Goal: Information Seeking & Learning: Learn about a topic

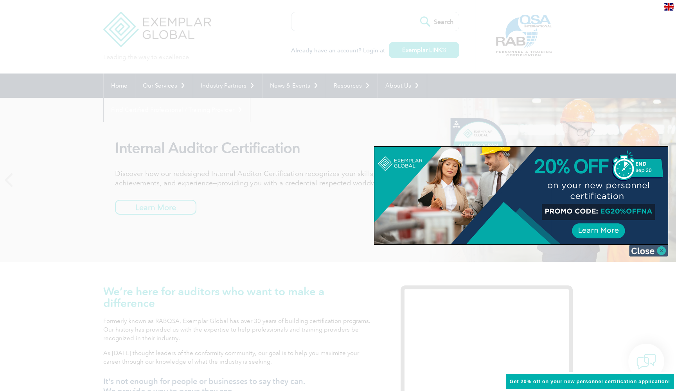
click at [658, 250] on img at bounding box center [648, 251] width 39 height 12
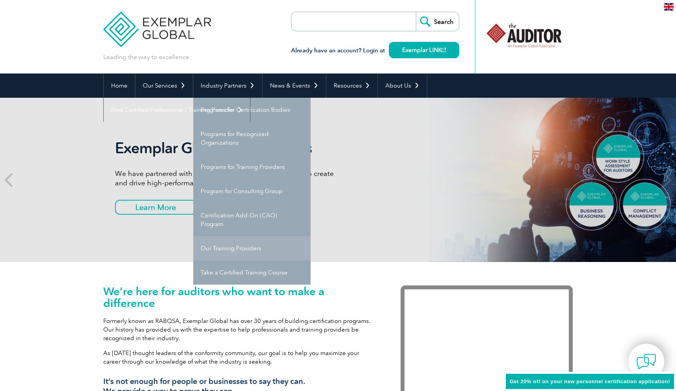
click at [248, 248] on link "Our Training Providers" at bounding box center [251, 248] width 117 height 24
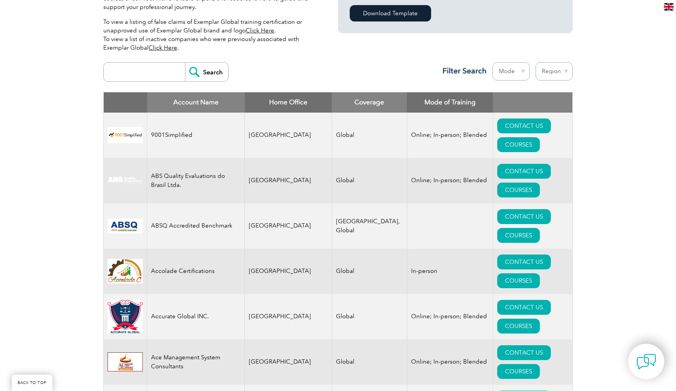
scroll to position [254, 0]
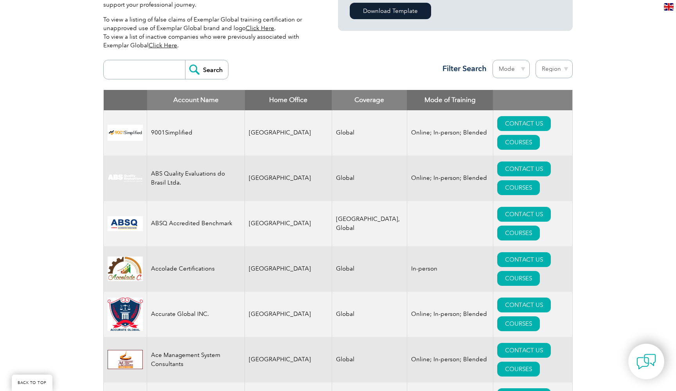
select select "[GEOGRAPHIC_DATA]"
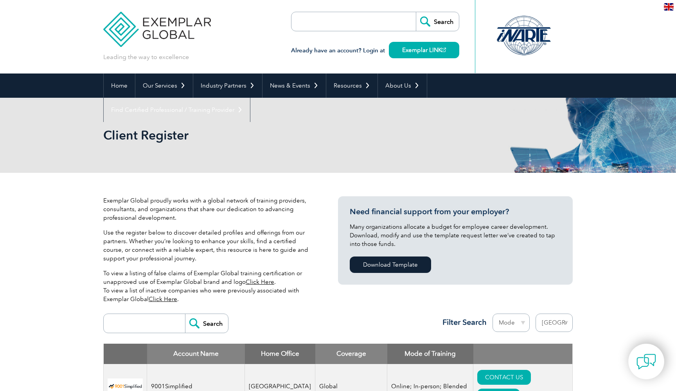
select select "United States"
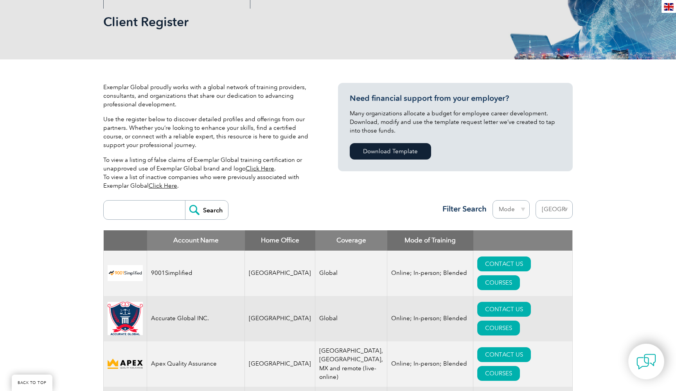
scroll to position [115, 0]
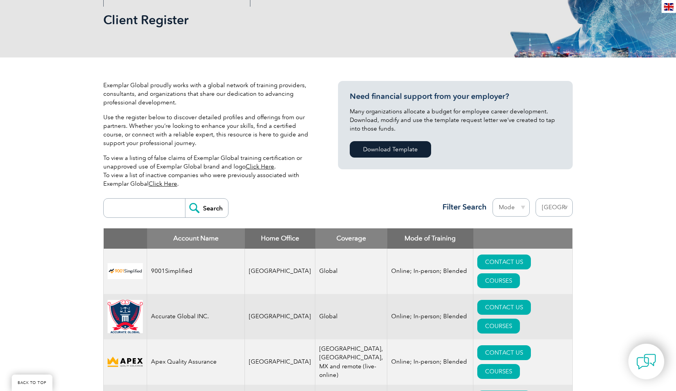
click at [133, 204] on input "search" at bounding box center [146, 208] width 77 height 19
type input "db hse"
click at [207, 208] on input "Search" at bounding box center [206, 208] width 43 height 19
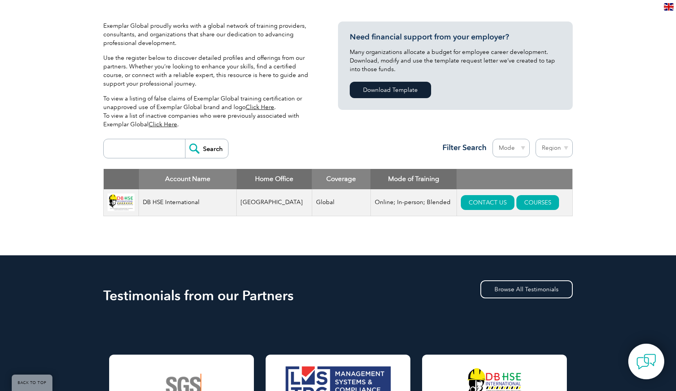
scroll to position [185, 0]
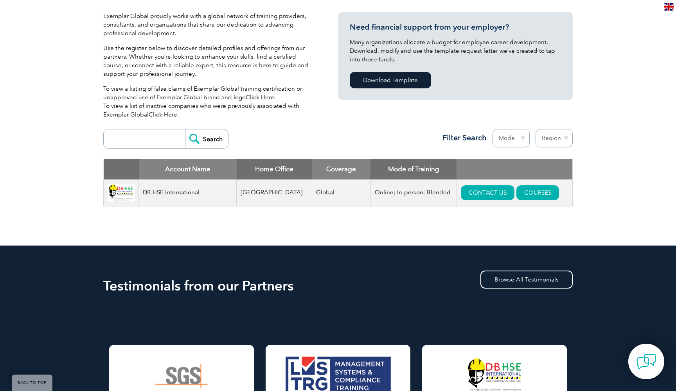
drag, startPoint x: 96, startPoint y: 194, endPoint x: 331, endPoint y: 230, distance: 237.9
click at [331, 231] on div "Exemplar Global proudly works with a global network of training providers, cons…" at bounding box center [338, 116] width 676 height 257
click at [331, 230] on div "Exemplar Global proudly works with a global network of training providers, cons…" at bounding box center [337, 116] width 469 height 257
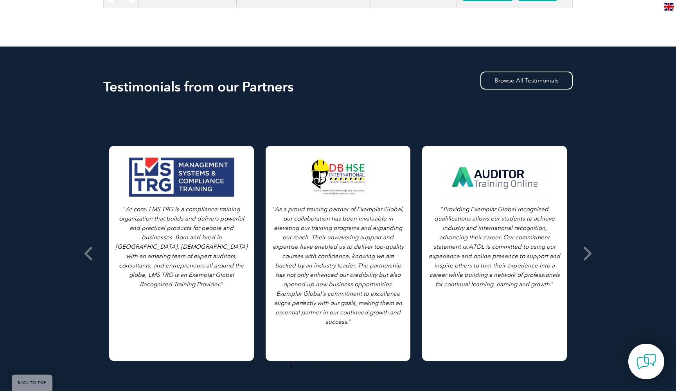
scroll to position [394, 0]
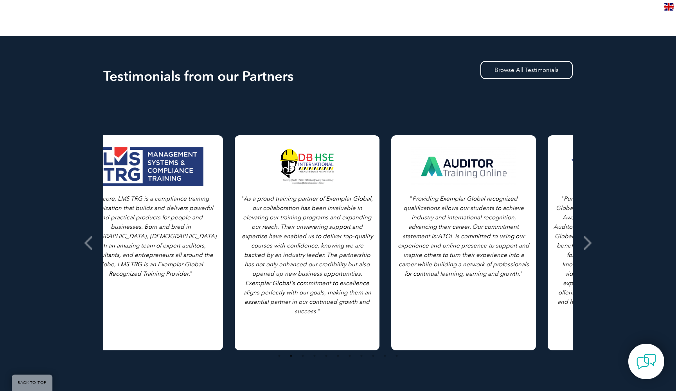
drag, startPoint x: 273, startPoint y: 197, endPoint x: 242, endPoint y: 296, distance: 103.4
click at [242, 296] on div "" As a proud training partner of Exemplar Global, our collaboration has been in…" at bounding box center [307, 242] width 145 height 215
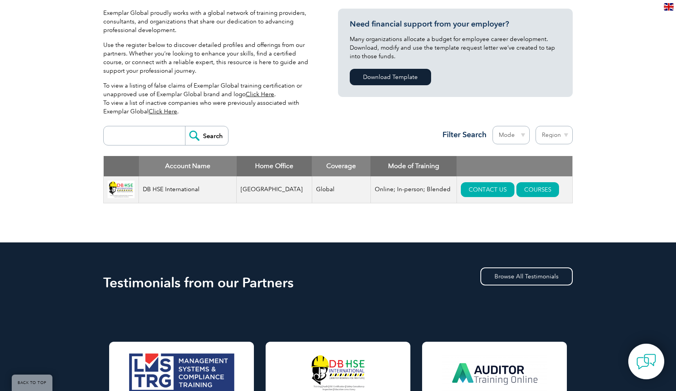
scroll to position [177, 0]
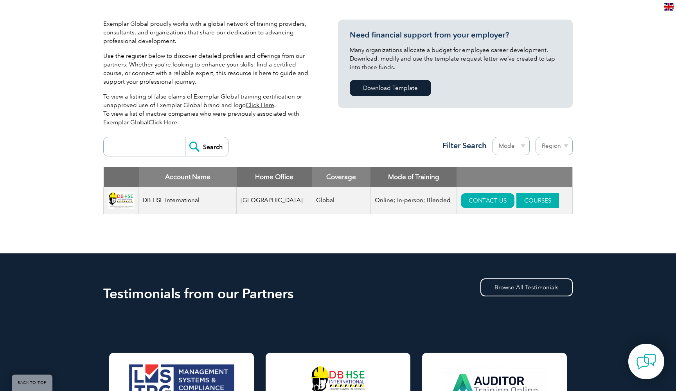
click at [536, 200] on link "COURSES" at bounding box center [537, 200] width 43 height 15
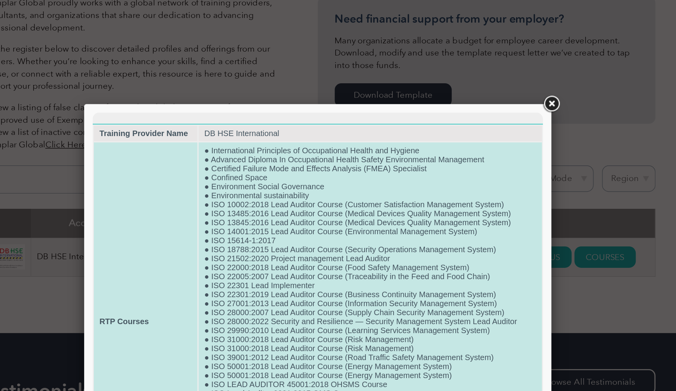
scroll to position [48, 0]
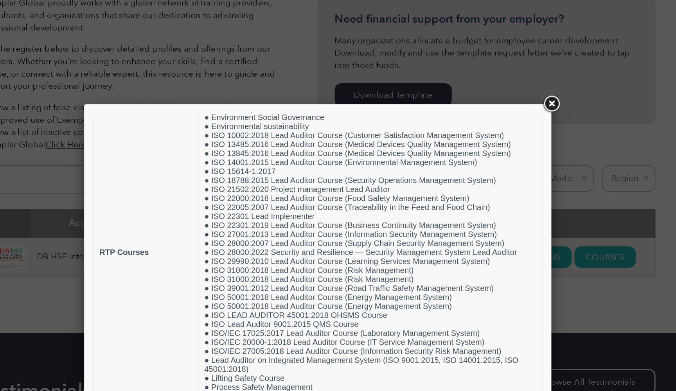
click at [493, 72] on link at bounding box center [500, 72] width 14 height 14
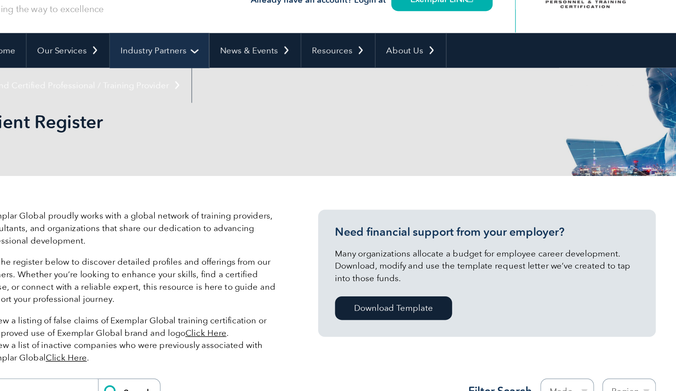
scroll to position [0, 0]
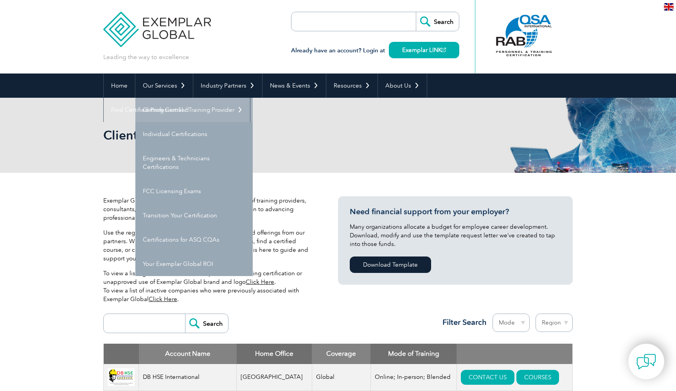
click at [169, 117] on link "Getting Certified" at bounding box center [193, 110] width 117 height 24
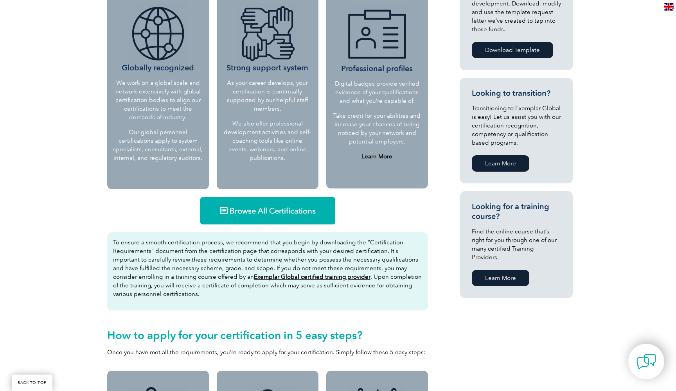
scroll to position [414, 0]
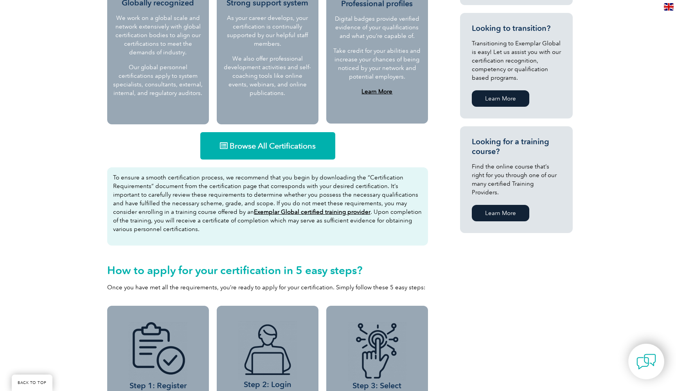
click at [259, 139] on link "Browse All Certifications" at bounding box center [267, 145] width 135 height 27
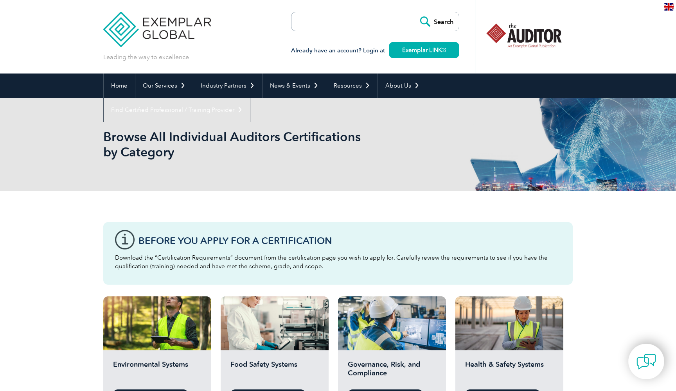
click at [507, 38] on div at bounding box center [524, 35] width 78 height 43
